Goal: Information Seeking & Learning: Learn about a topic

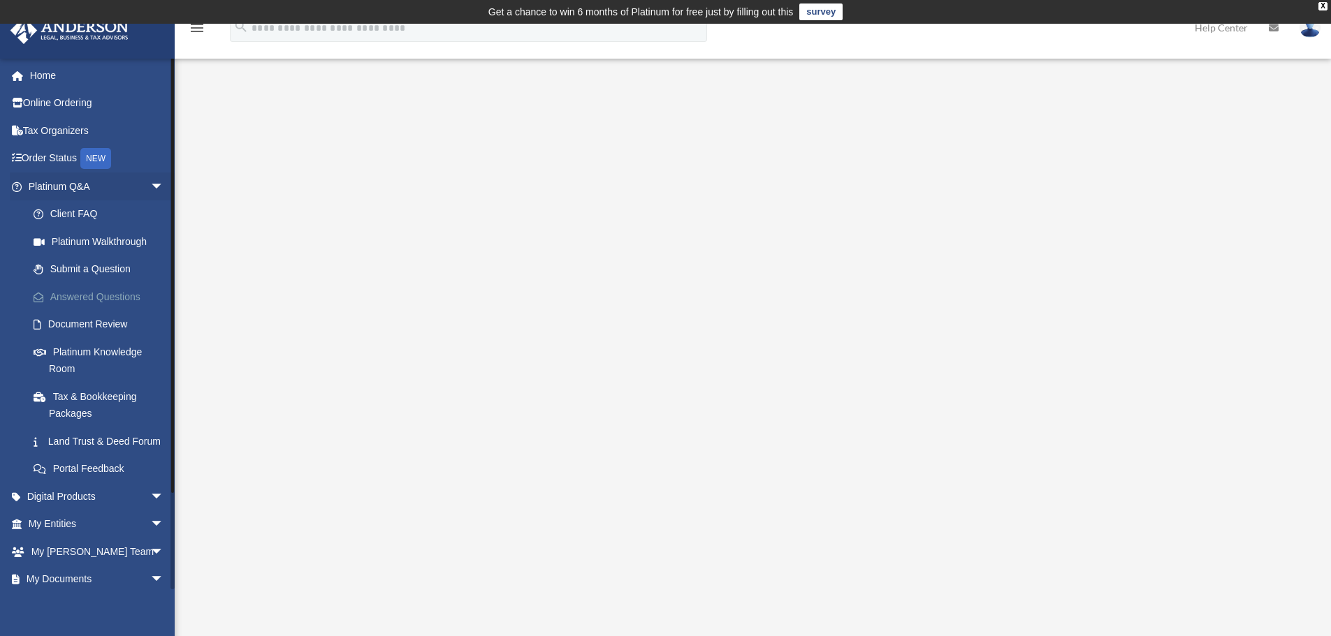
click at [87, 295] on link "Answered Questions" at bounding box center [103, 297] width 166 height 28
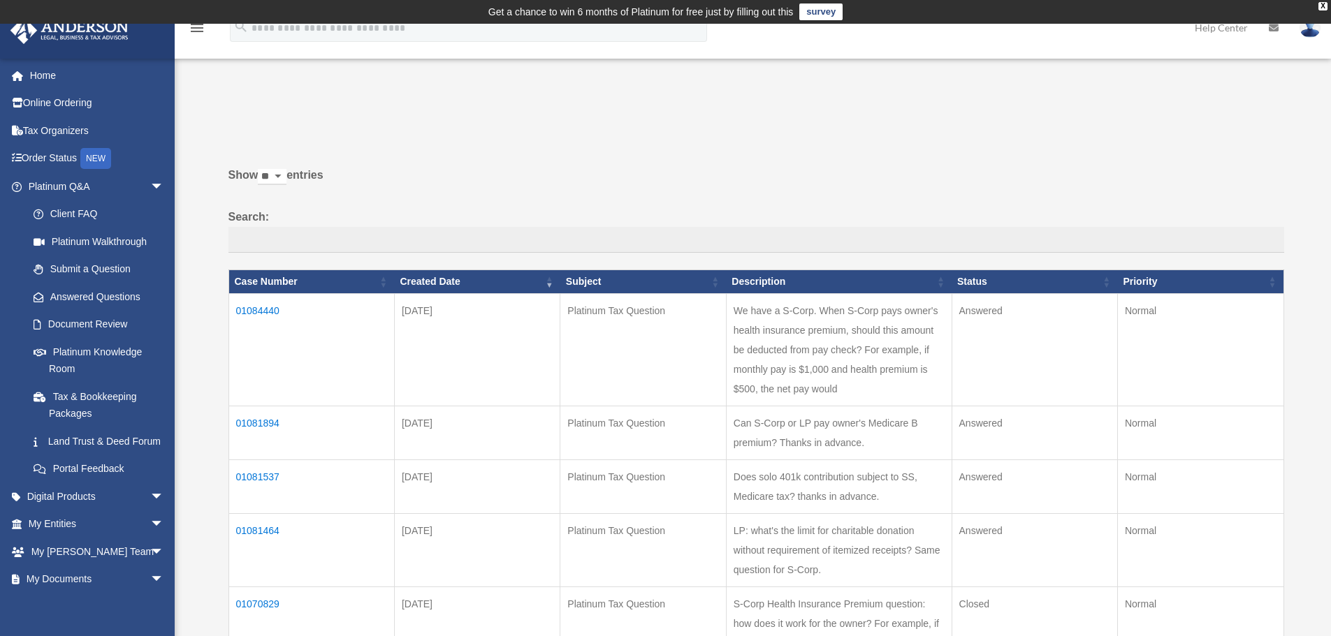
click at [258, 304] on td "01084440" at bounding box center [311, 349] width 166 height 112
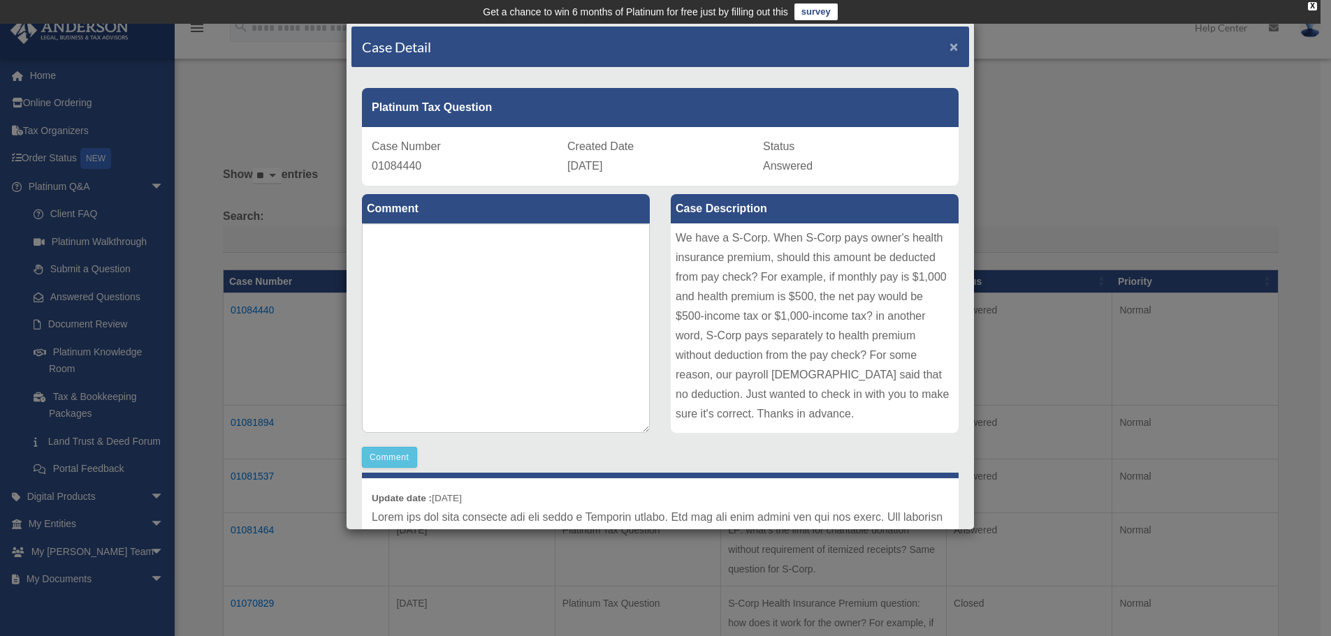
click at [949, 45] on span "×" at bounding box center [953, 46] width 9 height 16
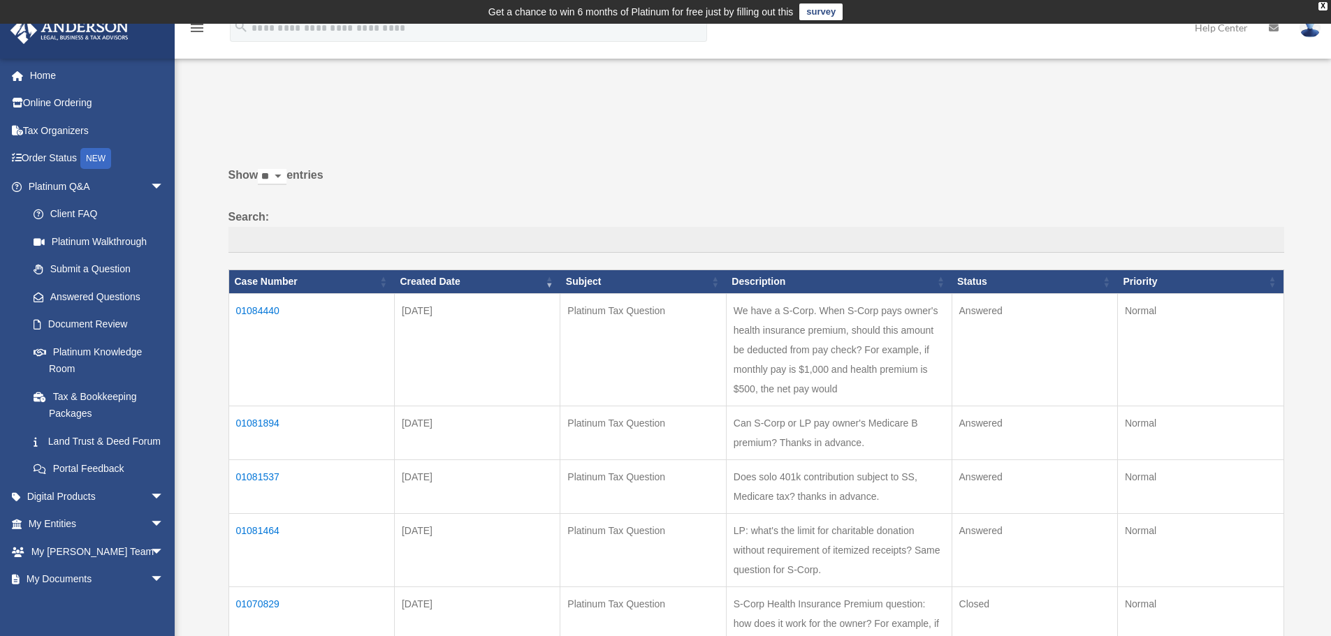
click at [263, 440] on td "01081894" at bounding box center [311, 433] width 166 height 54
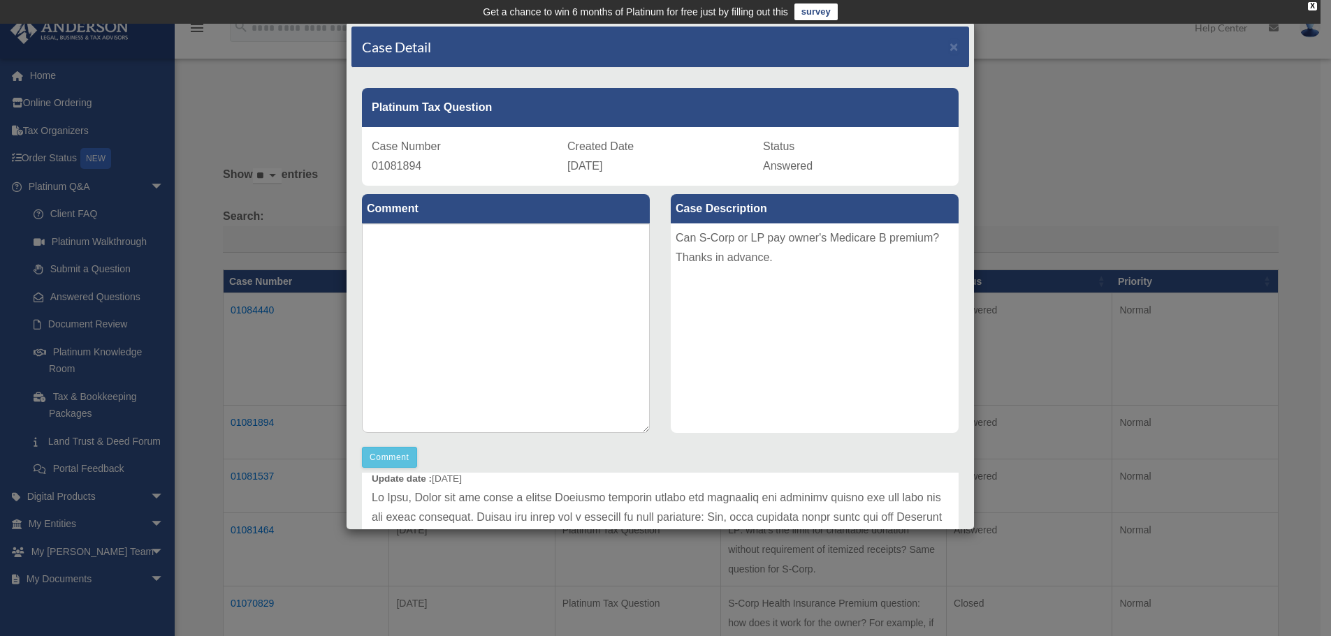
click at [1038, 170] on div "Case Detail × Platinum Tax Question Case Number 01081894 Created Date August 19…" at bounding box center [665, 318] width 1331 height 636
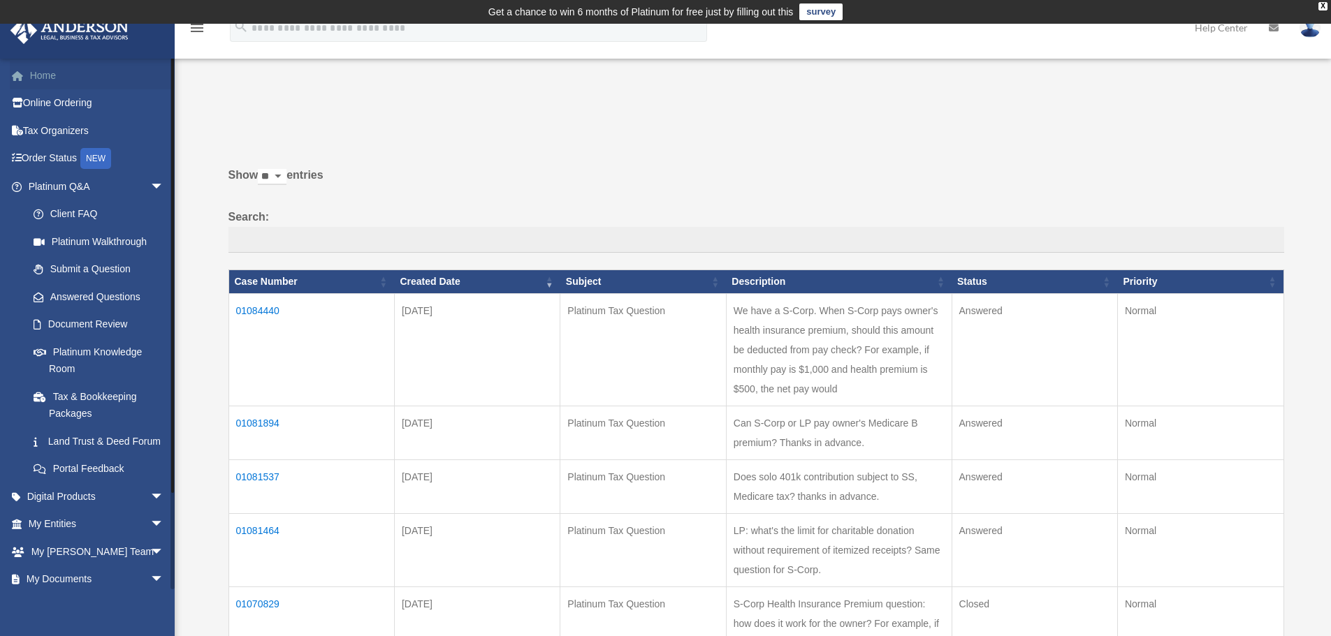
click at [39, 73] on link "Home" at bounding box center [97, 75] width 175 height 28
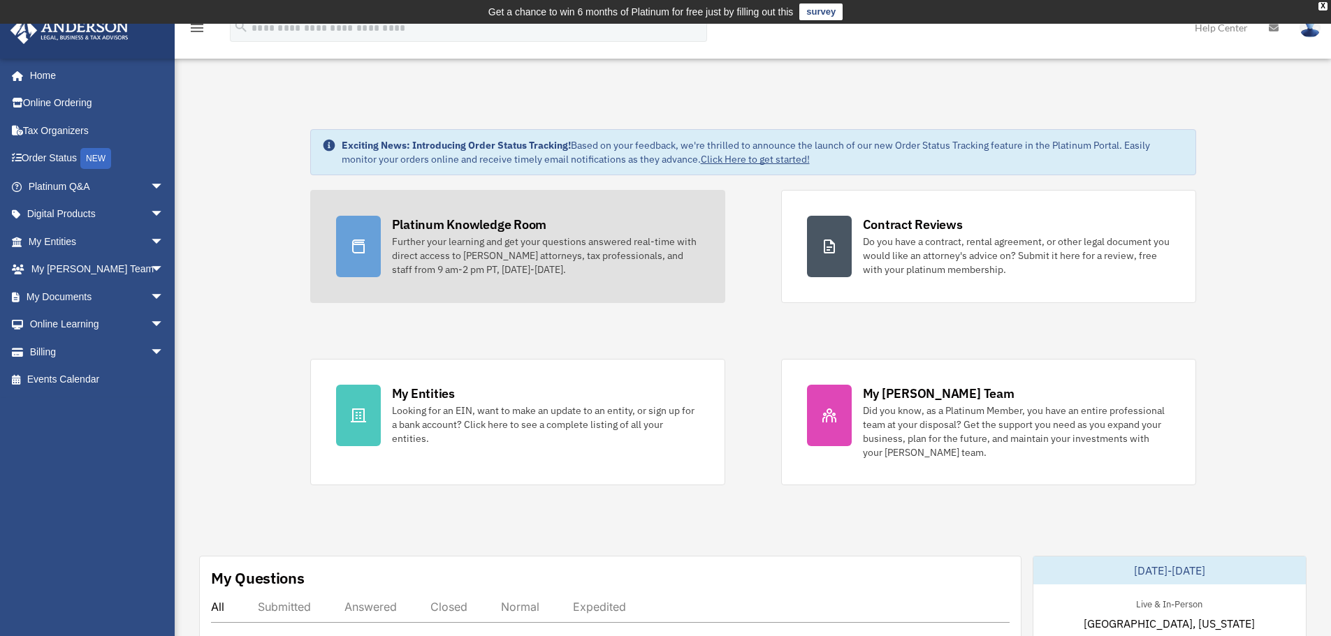
click at [438, 229] on div "Platinum Knowledge Room" at bounding box center [469, 224] width 155 height 17
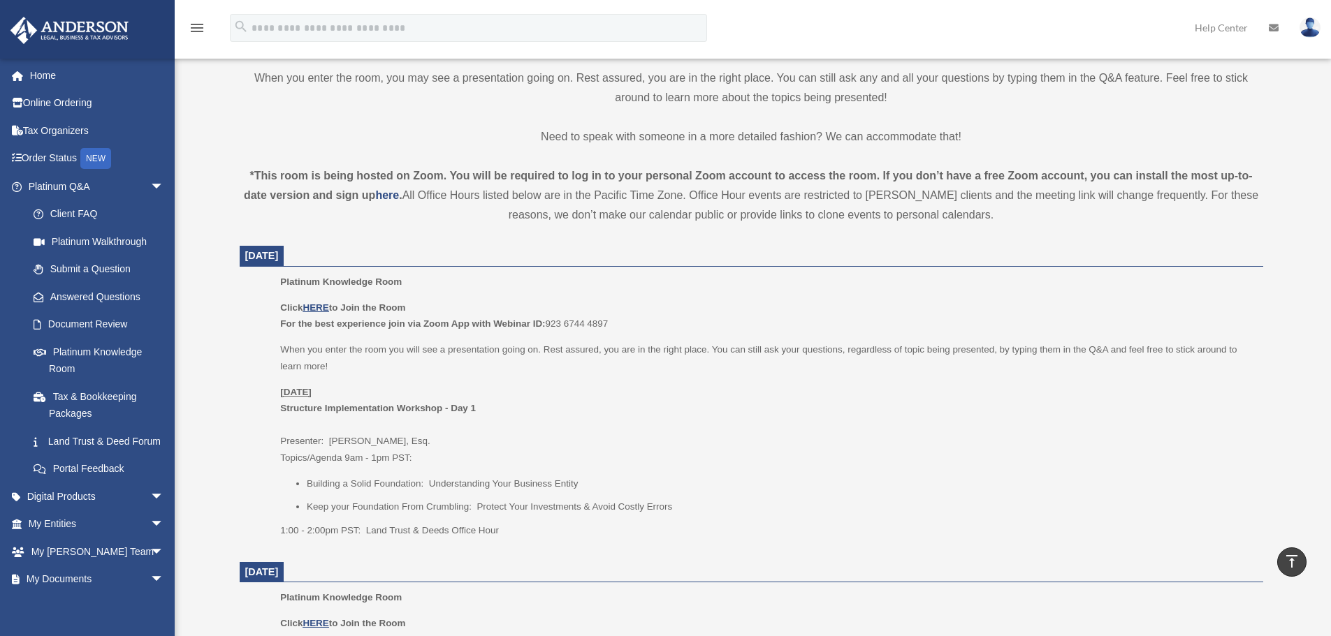
scroll to position [423, 0]
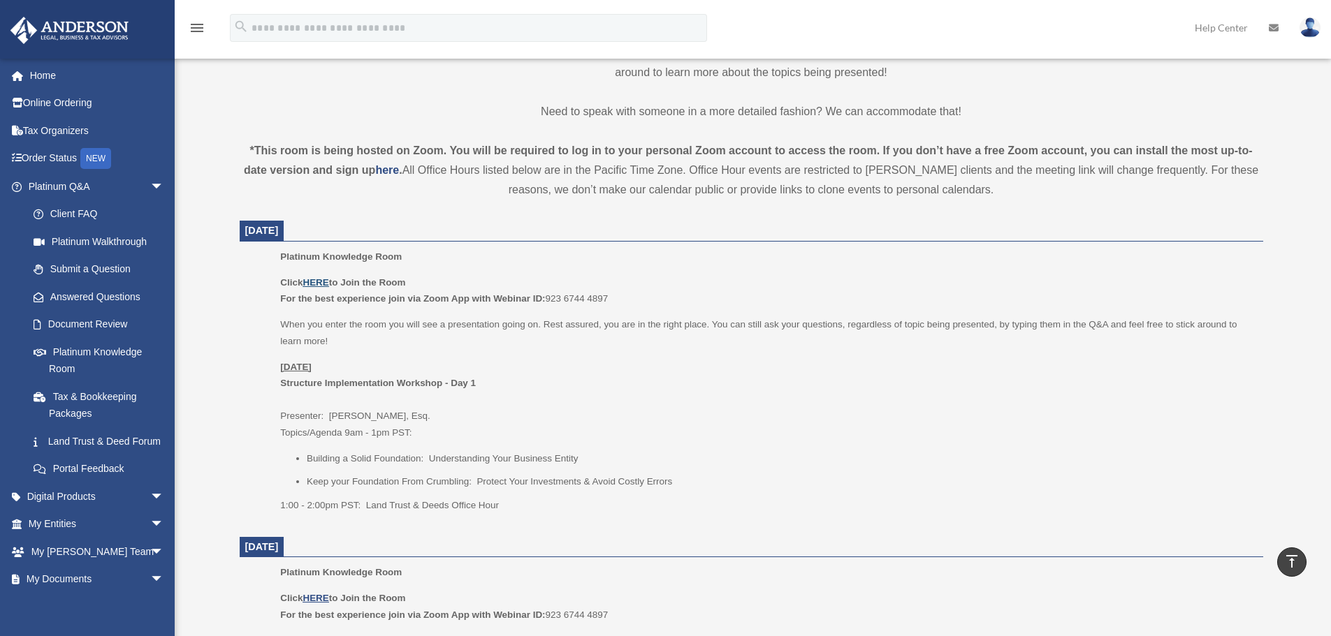
click at [315, 281] on u "HERE" at bounding box center [315, 282] width 26 height 10
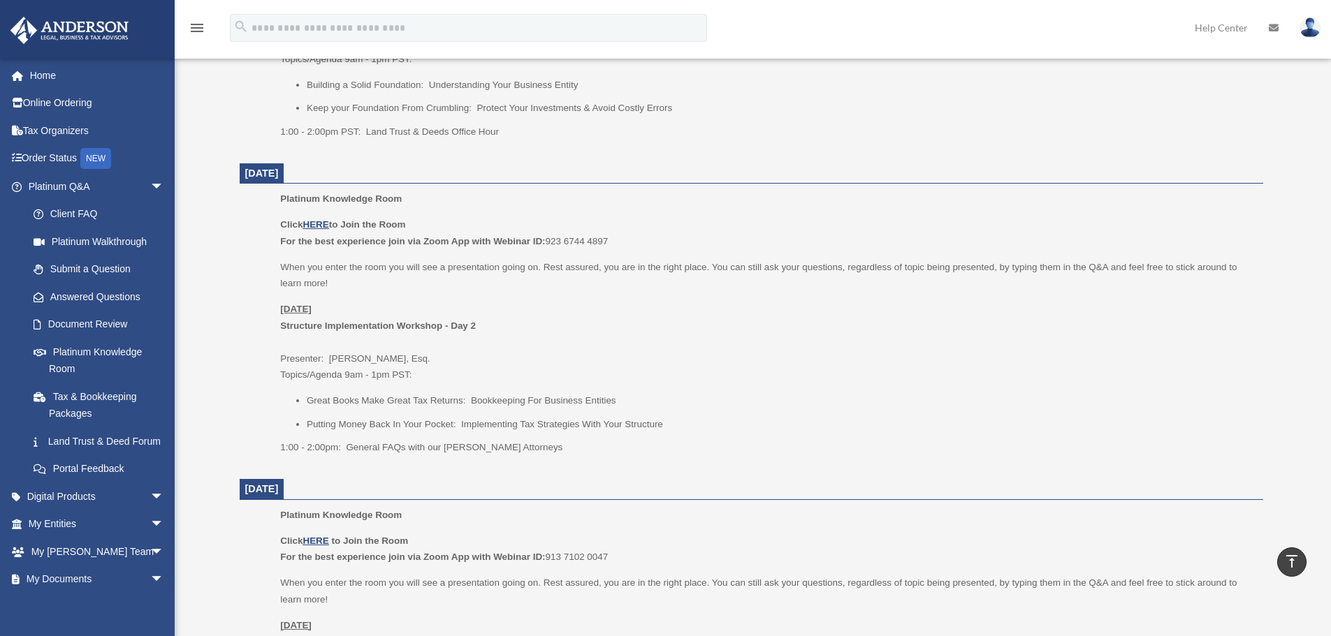
scroll to position [772, 0]
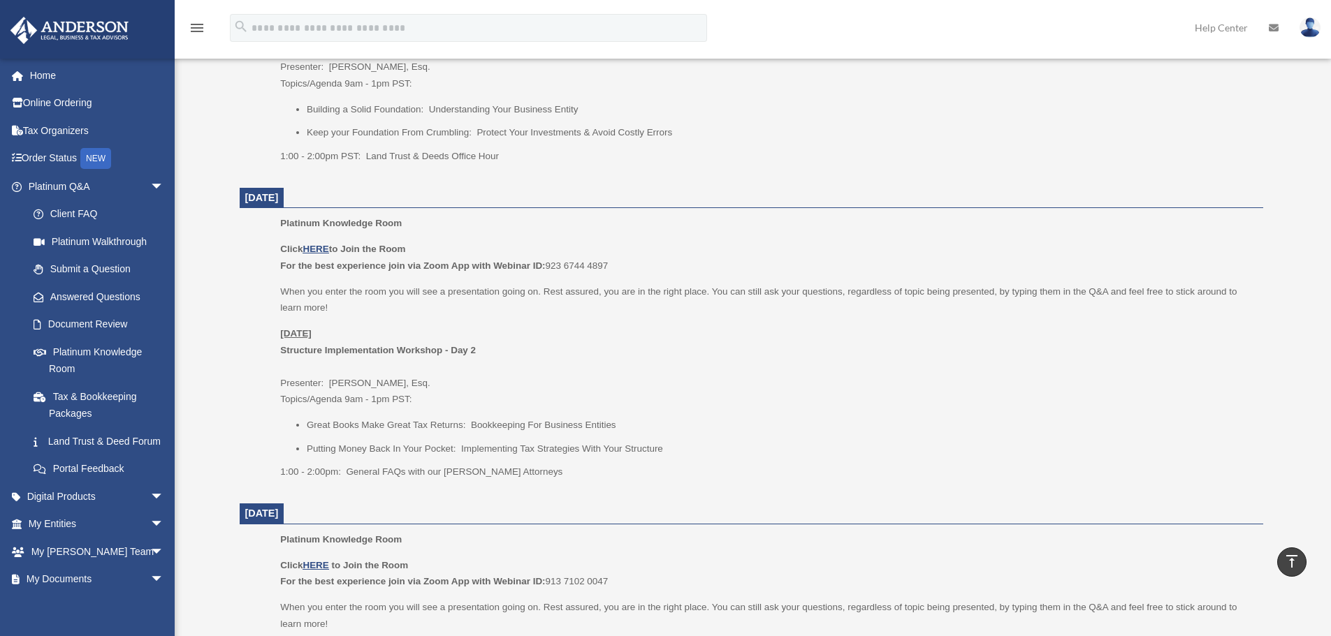
click at [253, 270] on ul "Platinum Knowledge Room Click HERE to Join the Room For the best experience joi…" at bounding box center [751, 352] width 1004 height 274
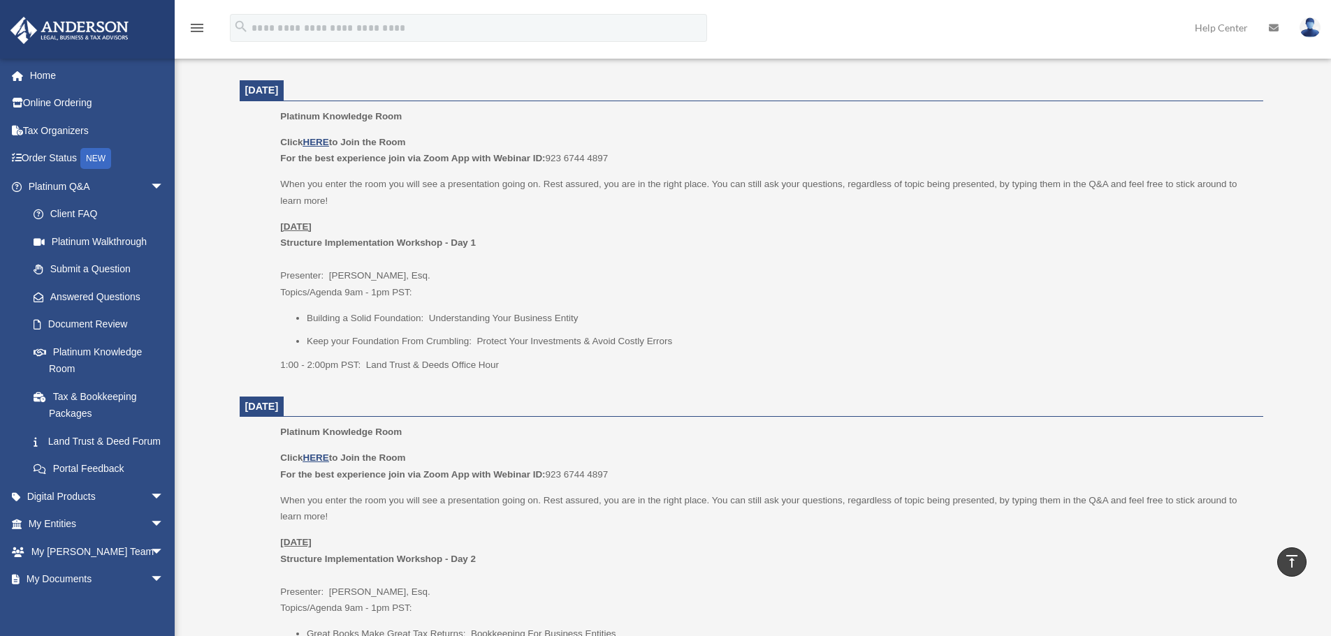
scroll to position [493, 0]
